Goal: Book appointment/travel/reservation

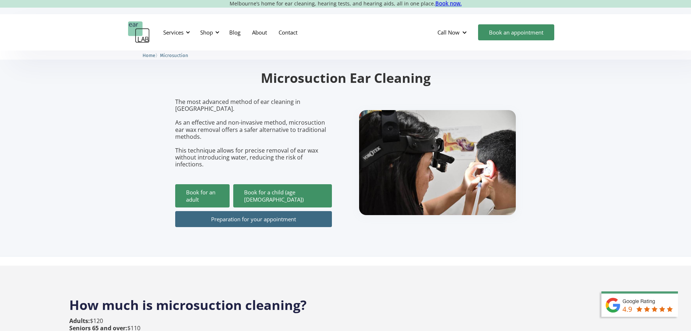
scroll to position [73, 0]
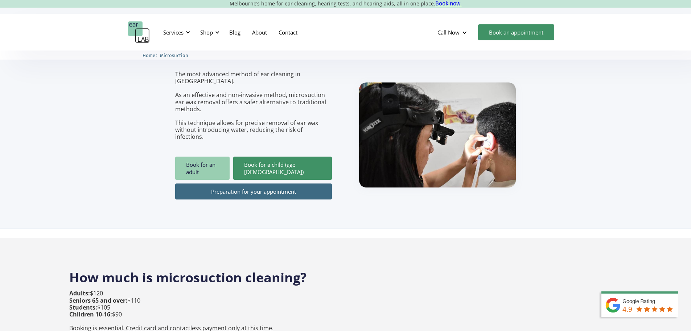
click at [220, 156] on link "Book for an adult" at bounding box center [202, 167] width 54 height 23
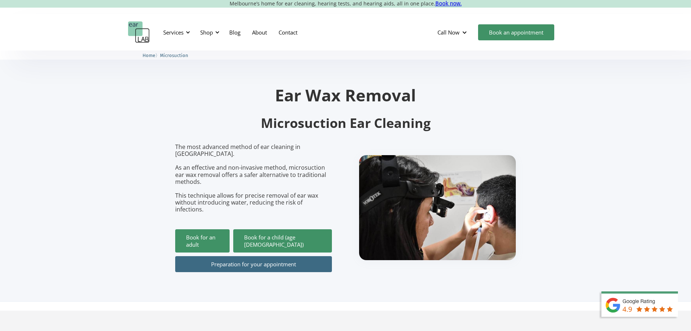
click at [487, 213] on img at bounding box center [437, 207] width 157 height 105
click at [181, 30] on div "Services" at bounding box center [173, 32] width 20 height 7
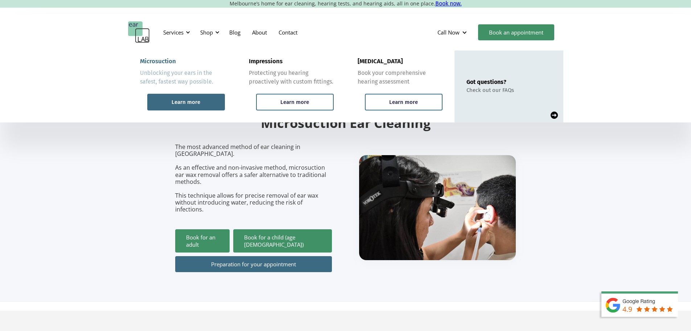
click at [189, 100] on div "Learn more" at bounding box center [186, 102] width 29 height 7
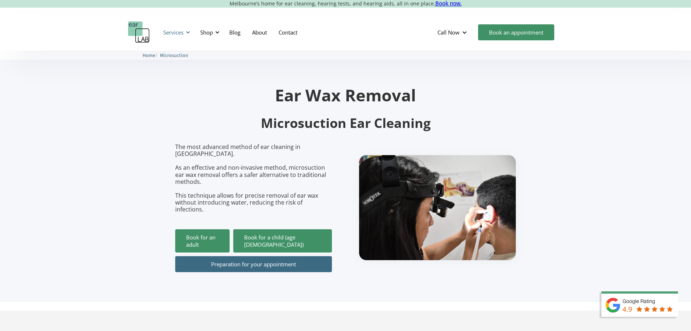
click at [175, 33] on div "Services" at bounding box center [173, 32] width 20 height 7
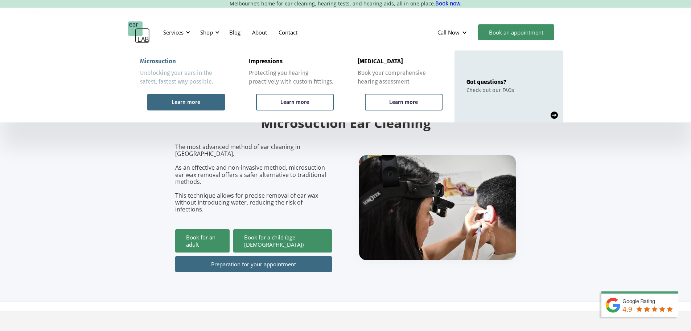
click at [184, 103] on div "Learn more" at bounding box center [186, 102] width 29 height 7
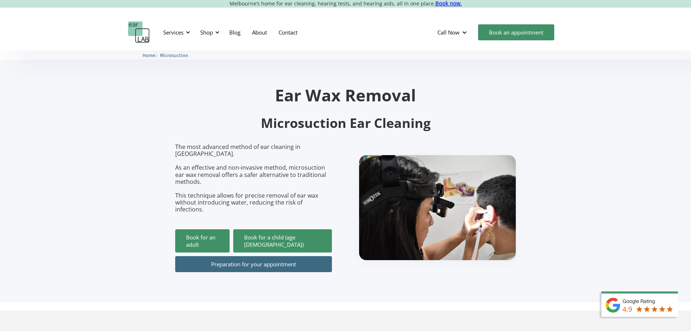
click at [105, 154] on section "Ear Wax Removal Microsuction Ear Cleaning The most advanced method of ear clean…" at bounding box center [345, 175] width 691 height 251
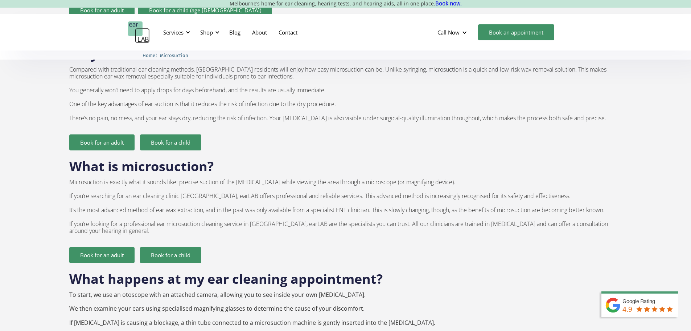
scroll to position [472, 0]
